Goal: Contribute content: Add original content to the website for others to see

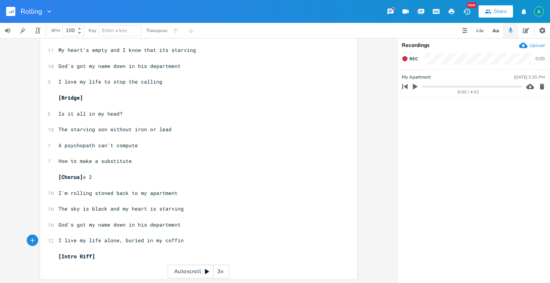
scroll to position [511, 0]
click at [154, 241] on span "I live my life alone, buried in my coffin" at bounding box center [120, 239] width 125 height 7
type textarea "thoi"
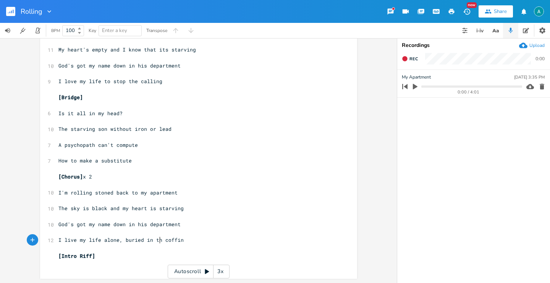
scroll to position [0, 3]
type textarea "is"
click at [109, 240] on span "I live my life alone, buried in this coffin" at bounding box center [123, 240] width 131 height 7
type textarea "alone"
click at [109, 240] on span "I live my life alone, buried in this coffin" at bounding box center [123, 240] width 131 height 7
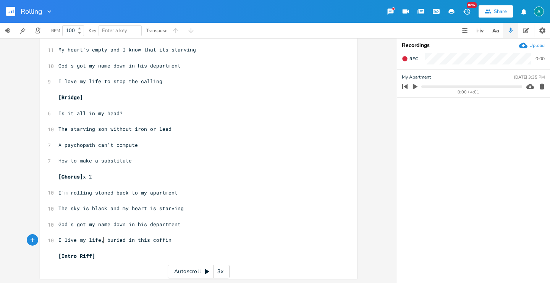
click at [100, 239] on span "I live my life, buried in this coffin" at bounding box center [114, 240] width 113 height 7
type textarea "e"
click at [116, 83] on span "I love my life to stop the calling" at bounding box center [110, 81] width 104 height 7
type textarea "stop"
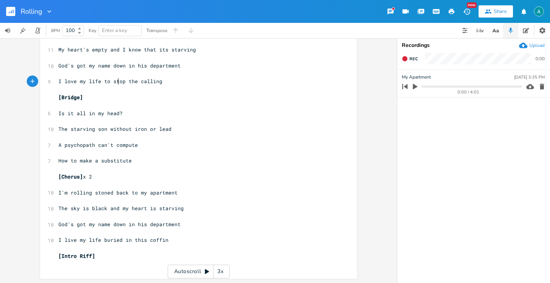
click at [116, 83] on span "I love my life to stop the calling" at bounding box center [110, 81] width 104 height 7
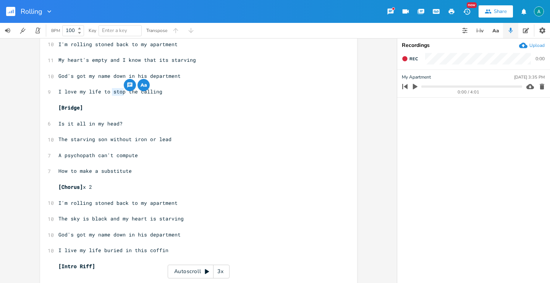
scroll to position [482, 0]
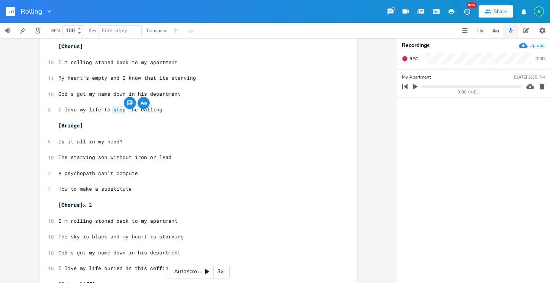
click at [105, 111] on span "I love my life to stop the calling" at bounding box center [110, 109] width 104 height 7
type textarea "to"
click at [105, 111] on span "I love my life to stop the calling" at bounding box center [110, 109] width 104 height 7
drag, startPoint x: 102, startPoint y: 112, endPoint x: 134, endPoint y: 110, distance: 32.1
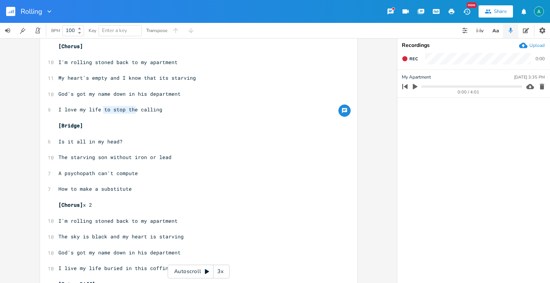
click at [134, 110] on span "I love my life to stop the calling" at bounding box center [110, 109] width 104 height 7
type textarea "cause MRY"
type textarea "ary is"
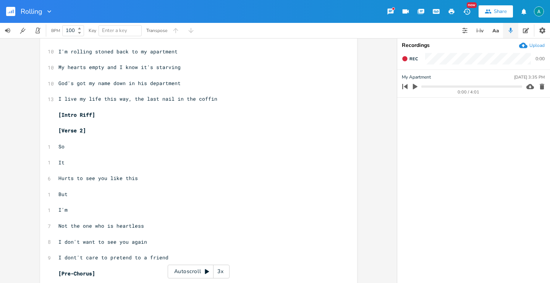
scroll to position [178, 0]
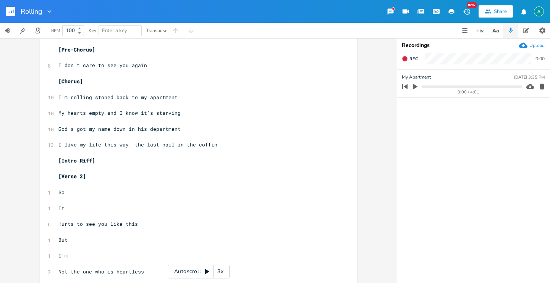
click at [134, 150] on pre "​" at bounding box center [195, 153] width 276 height 8
type textarea "this way"
drag, startPoint x: 102, startPoint y: 146, endPoint x: 124, endPoint y: 145, distance: 22.5
click at [124, 145] on span "I live my life this way, the last nail in the coffin" at bounding box center [137, 144] width 159 height 7
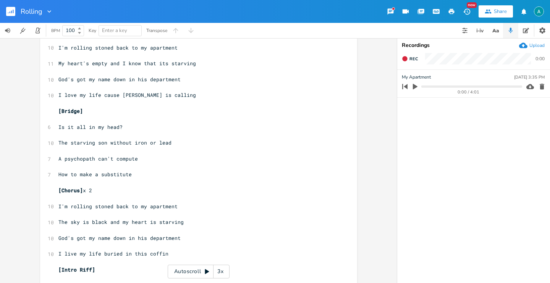
scroll to position [511, 0]
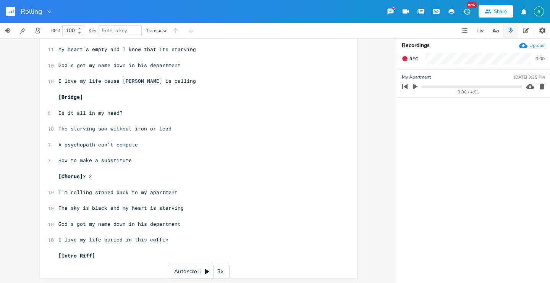
click at [165, 90] on pre "​" at bounding box center [195, 89] width 276 height 8
click at [190, 49] on pre "My heart's empty and I know that its starving" at bounding box center [195, 49] width 276 height 8
click at [186, 206] on pre "The sky is black and my heart is starving" at bounding box center [195, 209] width 276 height 8
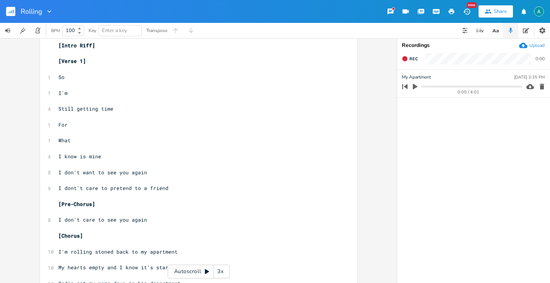
scroll to position [0, 0]
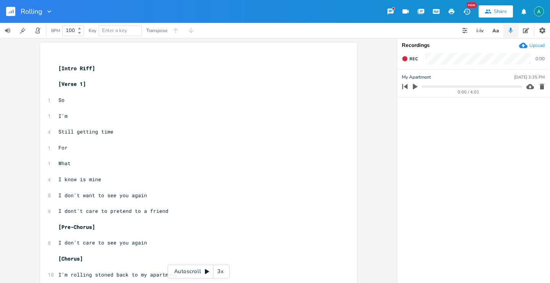
click at [10, 16] on button "button" at bounding box center [13, 11] width 15 height 18
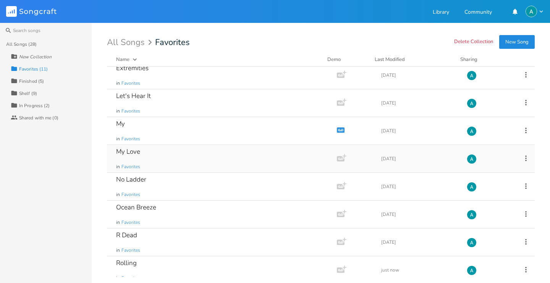
scroll to position [96, 0]
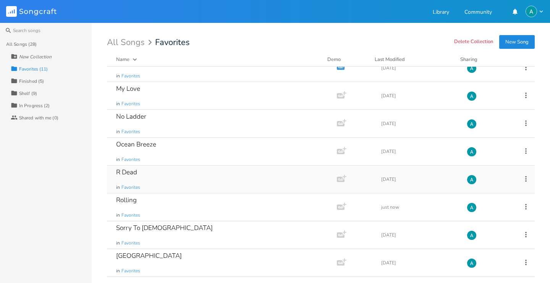
click at [176, 169] on div "R Dead in Favorites" at bounding box center [220, 179] width 208 height 27
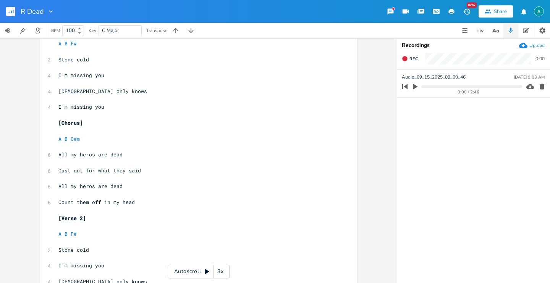
scroll to position [135, 0]
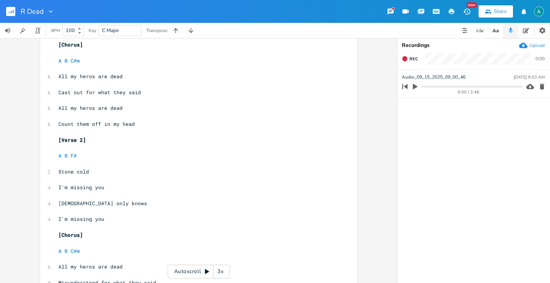
click at [64, 171] on span "Stone cold" at bounding box center [73, 171] width 31 height 7
type textarea "Stone"
click at [64, 171] on span "Stone cold" at bounding box center [73, 171] width 31 height 7
click at [69, 192] on pre "​" at bounding box center [195, 196] width 276 height 8
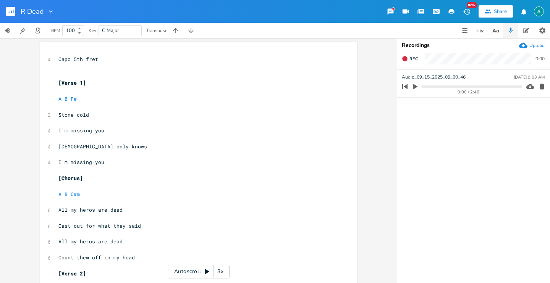
scroll to position [0, 0]
click at [3, 6] on div "R Dead" at bounding box center [27, 11] width 55 height 23
click at [6, 9] on div "R Dead" at bounding box center [27, 11] width 55 height 23
click at [10, 13] on rect "button" at bounding box center [10, 11] width 9 height 9
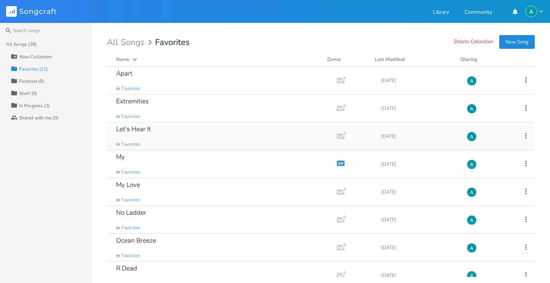
click at [521, 138] on icon at bounding box center [525, 136] width 8 height 8
click at [491, 169] on li "Collection Collections" at bounding box center [490, 173] width 61 height 13
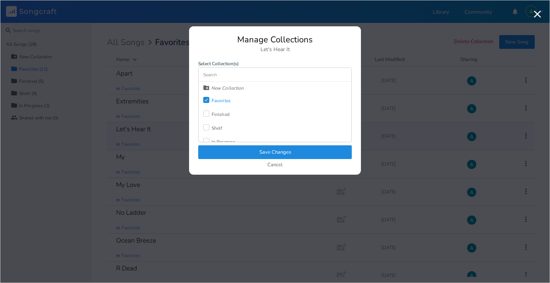
click at [216, 115] on div "Finished" at bounding box center [220, 114] width 18 height 5
click at [209, 99] on div "Check" at bounding box center [206, 100] width 6 height 6
click at [222, 152] on button "Save Changes" at bounding box center [274, 152] width 153 height 14
